Goal: Task Accomplishment & Management: Use online tool/utility

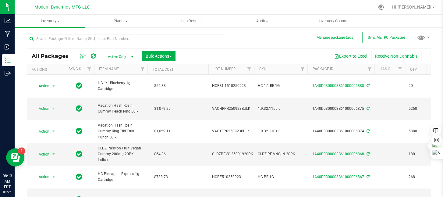
scroll to position [138, 0]
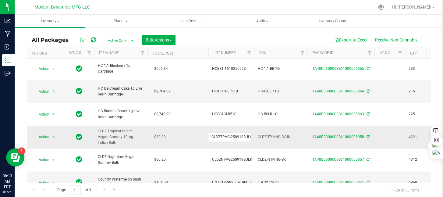
click at [182, 126] on td "$39.80" at bounding box center [178, 137] width 61 height 23
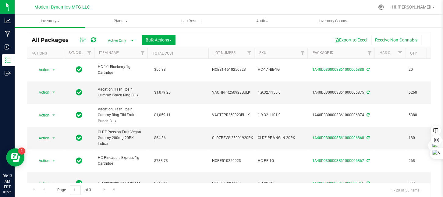
scroll to position [0, 0]
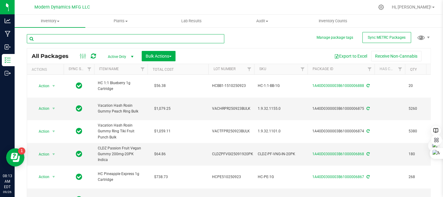
click at [109, 40] on input "text" at bounding box center [126, 38] width 198 height 9
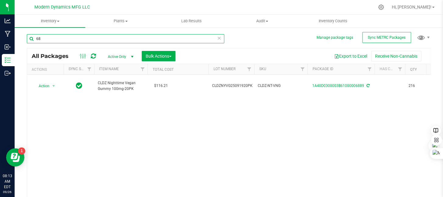
type input "6"
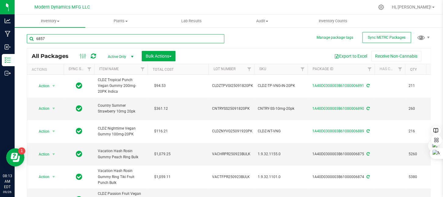
type input "6857"
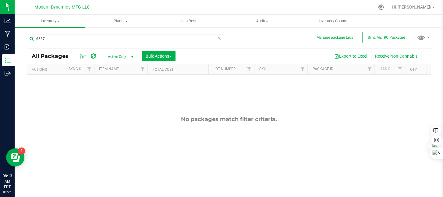
click at [133, 54] on span "select" at bounding box center [132, 56] width 5 height 5
click at [122, 93] on li "All" at bounding box center [119, 93] width 33 height 9
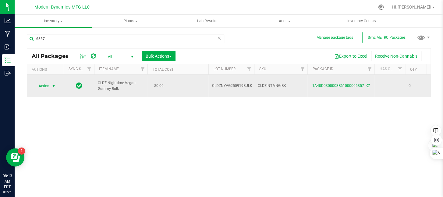
click at [55, 84] on span "select" at bounding box center [53, 86] width 5 height 5
click at [52, 129] on li "Print package label" at bounding box center [53, 133] width 38 height 17
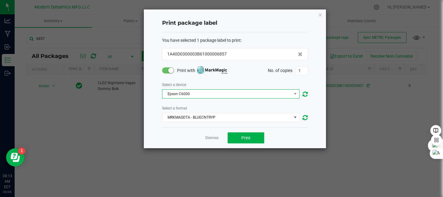
click at [218, 95] on span "Epson C6000" at bounding box center [227, 94] width 129 height 9
click at [191, 81] on div "Select a device Epson C6000" at bounding box center [235, 89] width 146 height 17
click at [167, 71] on span at bounding box center [168, 70] width 12 height 6
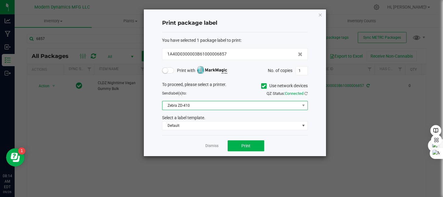
click at [205, 104] on span "Zebra ZD-410" at bounding box center [232, 105] width 138 height 9
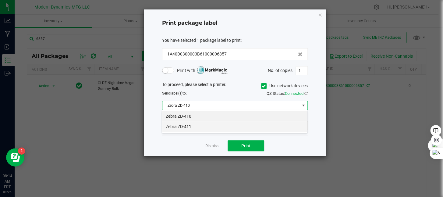
click at [199, 126] on li "Zebra ZD-411" at bounding box center [234, 126] width 145 height 10
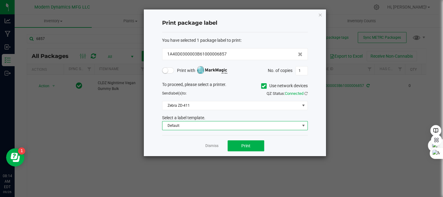
click at [200, 126] on span "Default" at bounding box center [232, 125] width 138 height 9
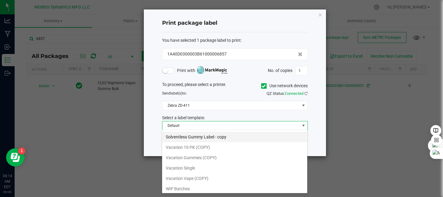
scroll to position [52, 0]
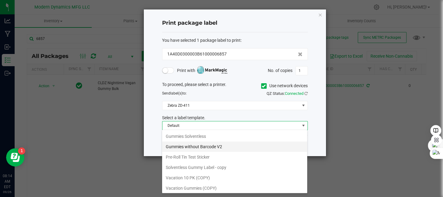
click at [212, 143] on li "Gummies without Barcode V2" at bounding box center [234, 147] width 145 height 10
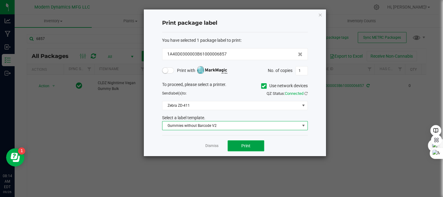
click at [256, 146] on button "Print" at bounding box center [246, 145] width 37 height 11
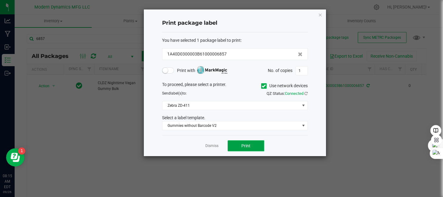
click at [256, 146] on button "Print" at bounding box center [246, 145] width 37 height 11
click at [301, 69] on input "1" at bounding box center [302, 70] width 12 height 9
type input "220"
click at [251, 142] on button "Print" at bounding box center [246, 145] width 37 height 11
click at [320, 13] on icon "button" at bounding box center [320, 14] width 4 height 7
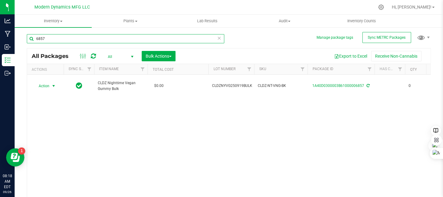
click at [81, 37] on input "6857" at bounding box center [126, 38] width 198 height 9
type input "6858"
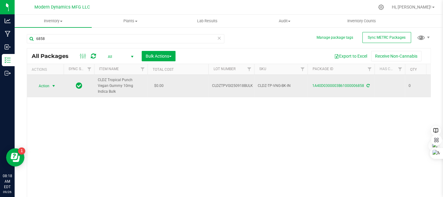
click at [52, 84] on span "select" at bounding box center [53, 86] width 5 height 5
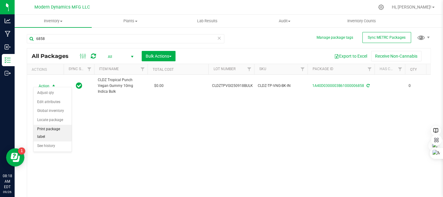
click at [56, 128] on li "Print package label" at bounding box center [53, 133] width 38 height 17
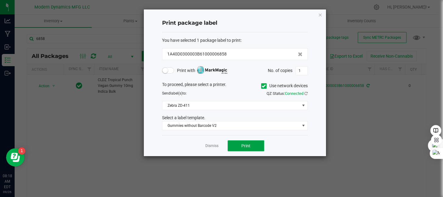
click at [249, 146] on span "Print" at bounding box center [246, 145] width 9 height 5
click at [300, 68] on input "1" at bounding box center [302, 70] width 12 height 9
type input "220"
click at [250, 147] on span "Print" at bounding box center [246, 145] width 9 height 5
